Goal: Task Accomplishment & Management: Complete application form

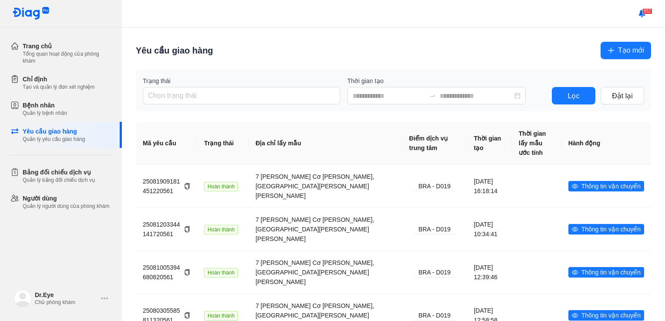
click at [626, 51] on span "Tạo mới" at bounding box center [631, 50] width 26 height 11
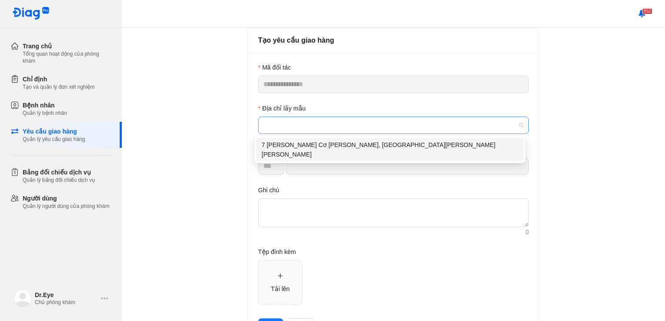
click at [361, 128] on span at bounding box center [393, 125] width 260 height 17
click at [354, 147] on div "7 [PERSON_NAME] Cơ [PERSON_NAME], [GEOGRAPHIC_DATA][PERSON_NAME][PERSON_NAME]" at bounding box center [390, 149] width 257 height 19
type input "*********"
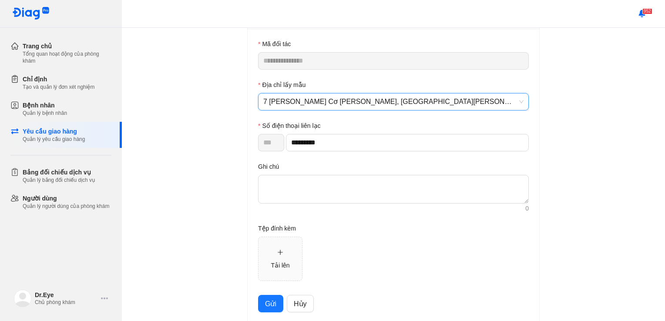
scroll to position [37, 0]
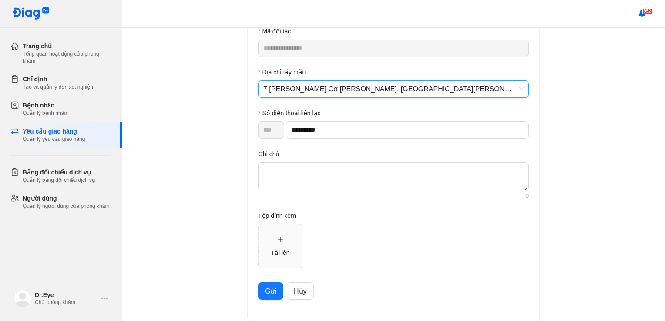
click at [271, 294] on span "Gửi" at bounding box center [270, 291] width 11 height 11
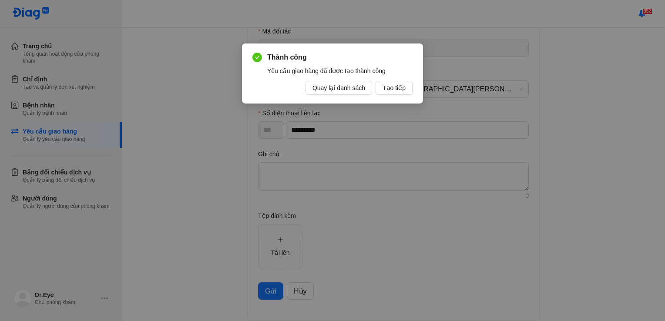
click at [337, 90] on span "Quay lại danh sách" at bounding box center [339, 88] width 53 height 10
